Goal: Obtain resource: Obtain resource

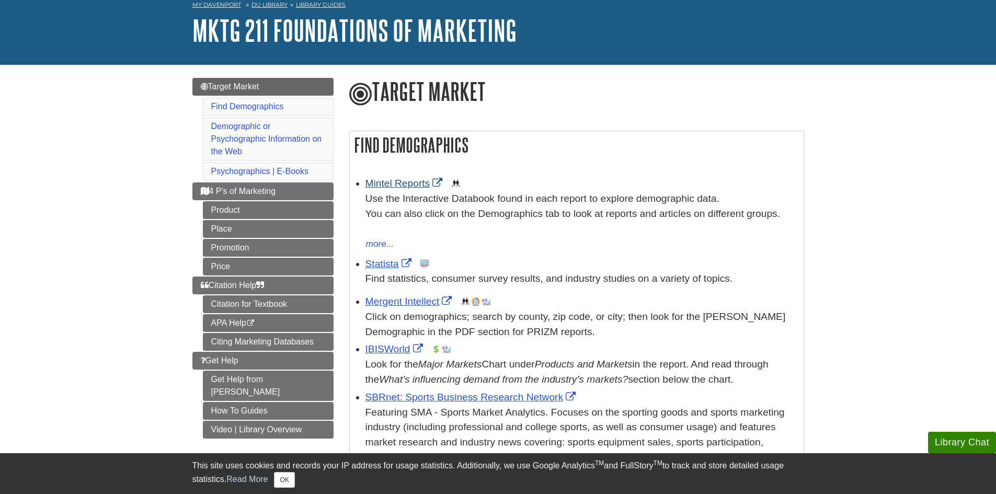
scroll to position [105, 0]
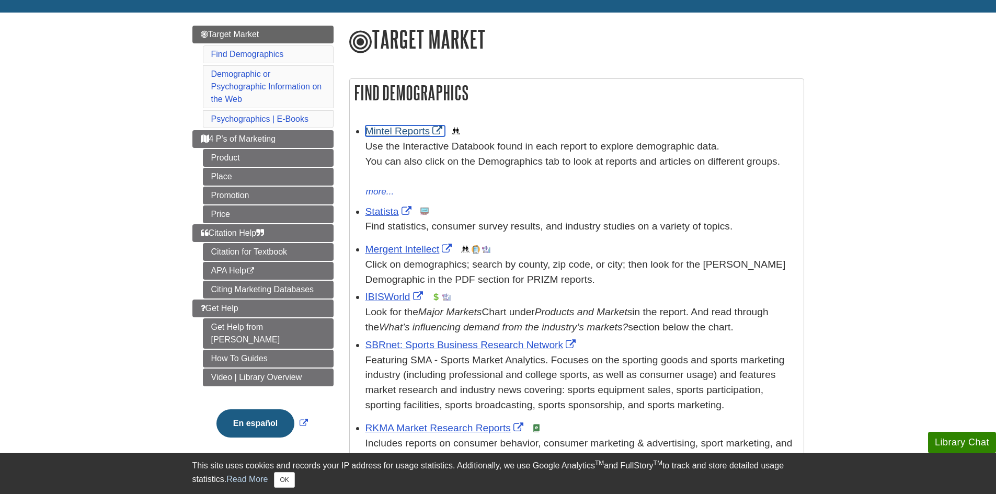
click at [406, 135] on link "Mintel Reports" at bounding box center [406, 131] width 80 height 11
click at [379, 212] on link "Statista" at bounding box center [390, 211] width 49 height 11
click at [378, 300] on link "IBISWorld" at bounding box center [396, 296] width 60 height 11
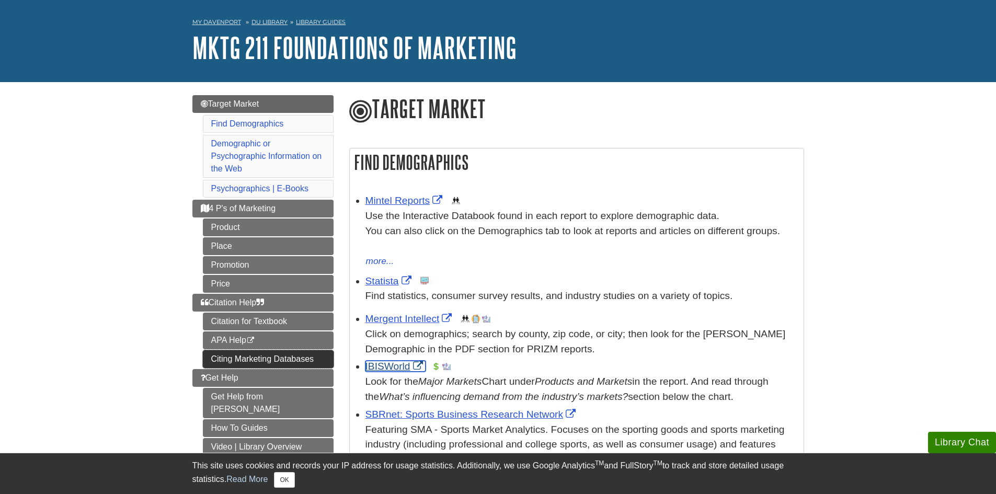
scroll to position [52, 0]
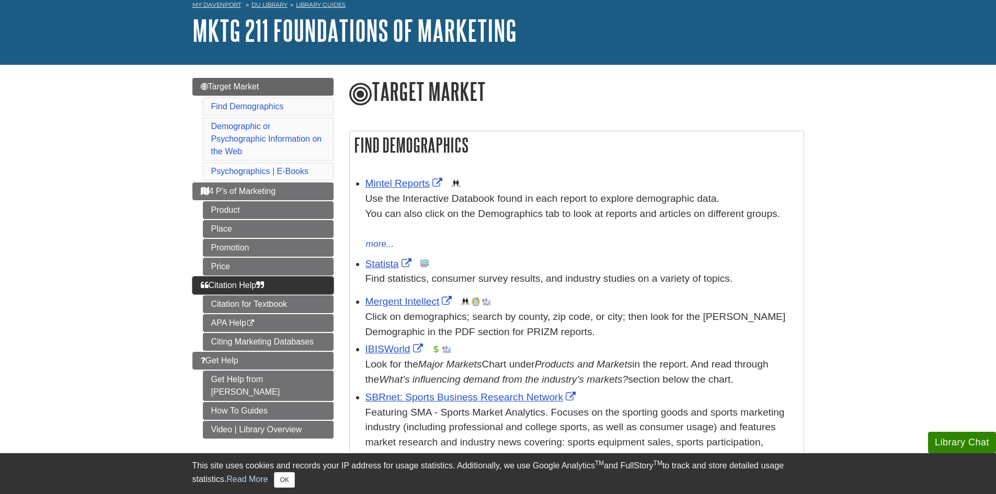
click at [275, 289] on link "Citation Help" at bounding box center [262, 286] width 141 height 18
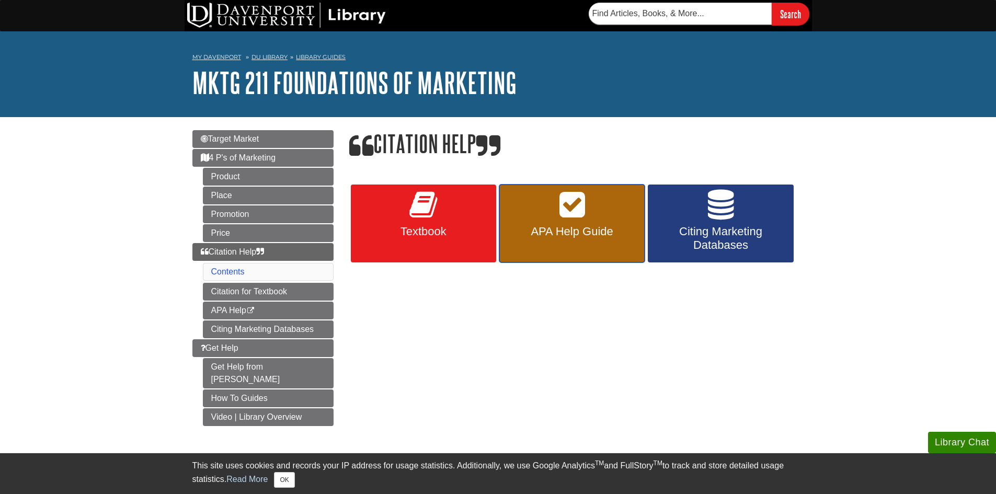
click at [589, 259] on link "APA Help Guide" at bounding box center [571, 224] width 145 height 78
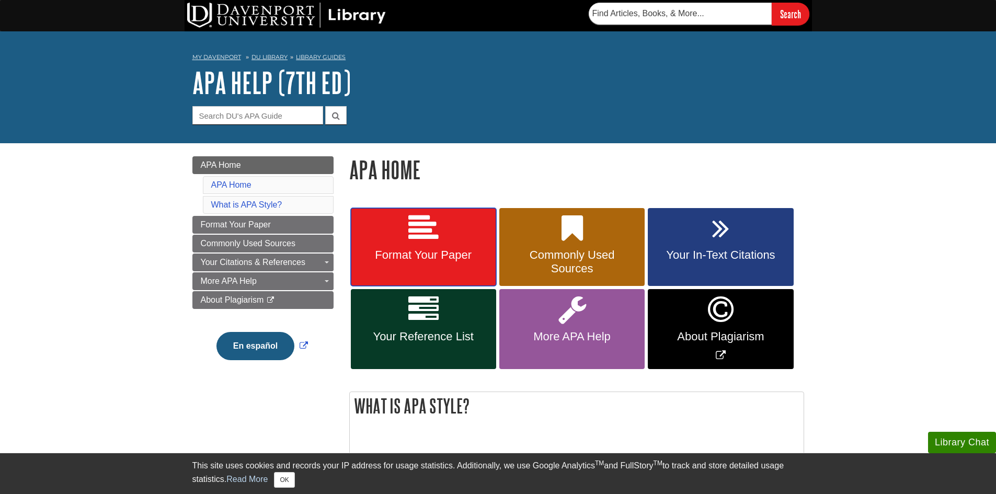
click at [423, 259] on span "Format Your Paper" at bounding box center [424, 255] width 130 height 14
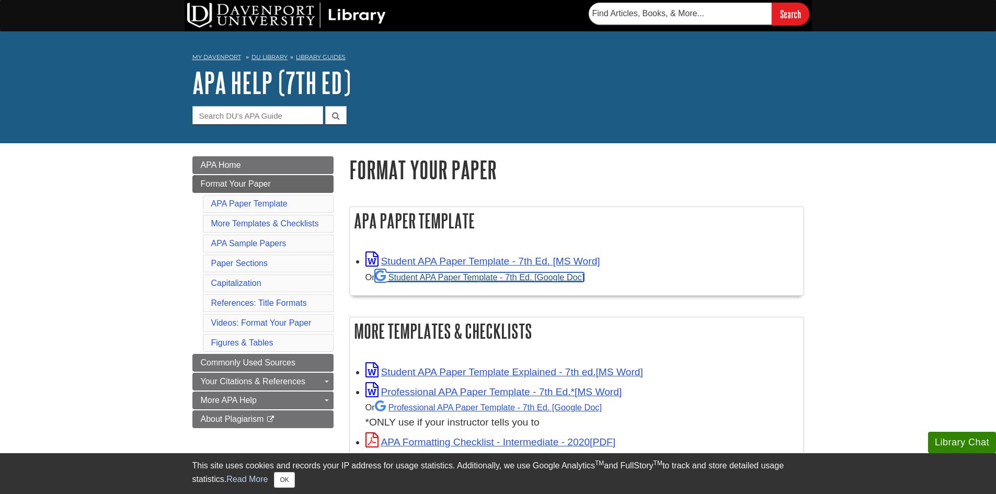
click at [471, 278] on link "Student APA Paper Template - 7th Ed. [Google Doc]" at bounding box center [480, 276] width 210 height 9
